Goal: Use online tool/utility: Use online tool/utility

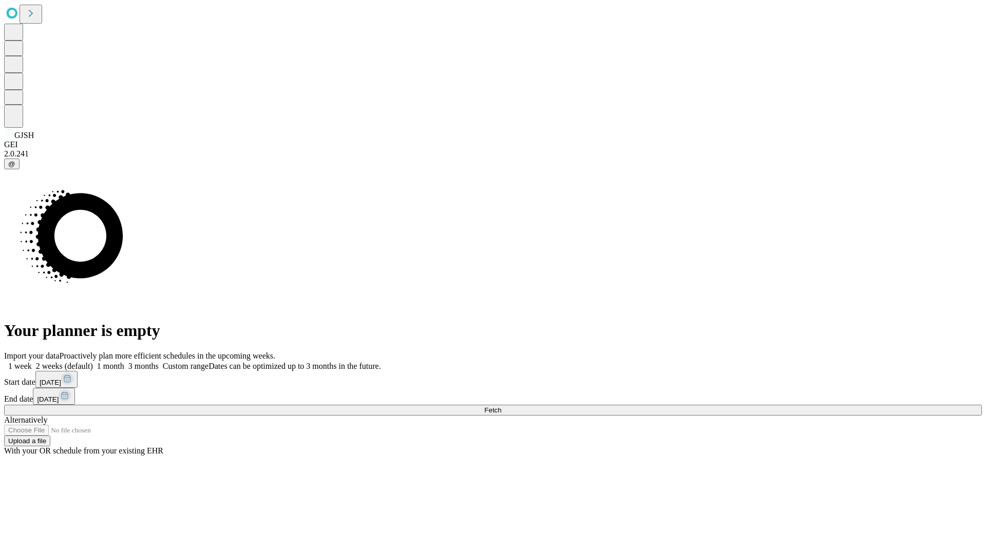
click at [501, 407] on span "Fetch" at bounding box center [492, 411] width 17 height 8
